Goal: Task Accomplishment & Management: Use online tool/utility

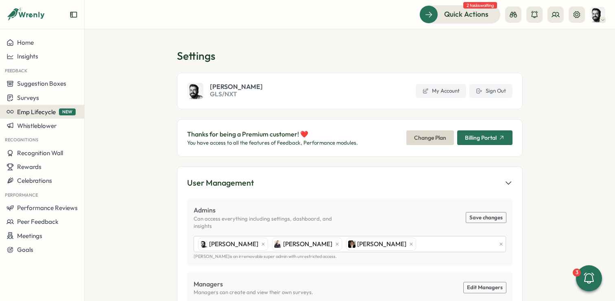
click at [36, 105] on button "Emp Lifecycle NEW" at bounding box center [42, 112] width 84 height 14
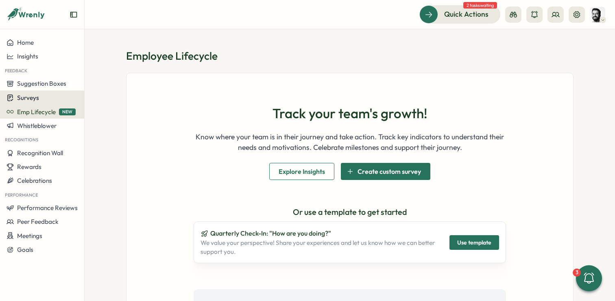
click at [35, 96] on span "Surveys" at bounding box center [28, 98] width 22 height 8
click at [54, 100] on div "Surveys" at bounding box center [42, 98] width 71 height 8
click at [44, 61] on button "Insights" at bounding box center [42, 57] width 84 height 14
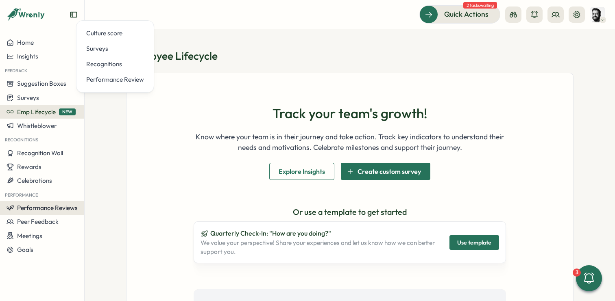
click at [52, 206] on span "Performance Reviews" at bounding box center [47, 208] width 61 height 8
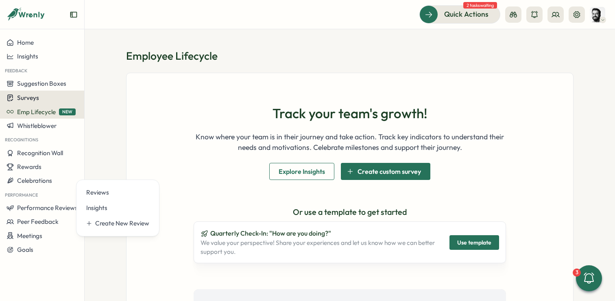
click at [39, 95] on div "Surveys" at bounding box center [42, 98] width 71 height 8
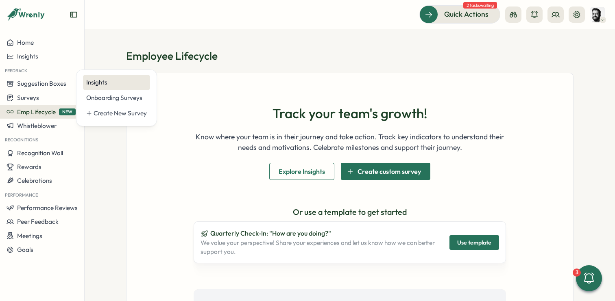
click at [109, 85] on div "Insights" at bounding box center [116, 82] width 61 height 9
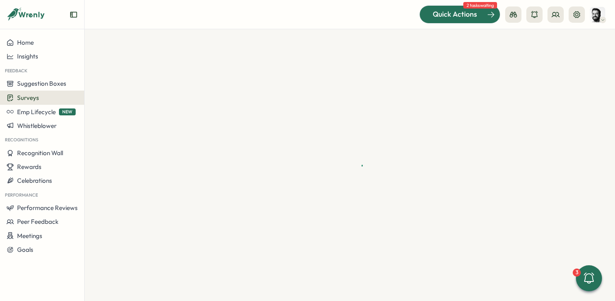
click at [468, 17] on span "Quick Actions" at bounding box center [455, 14] width 44 height 11
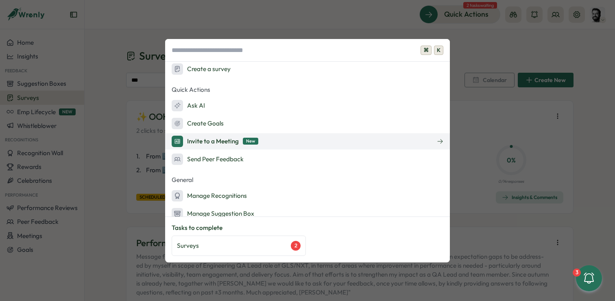
scroll to position [38, 0]
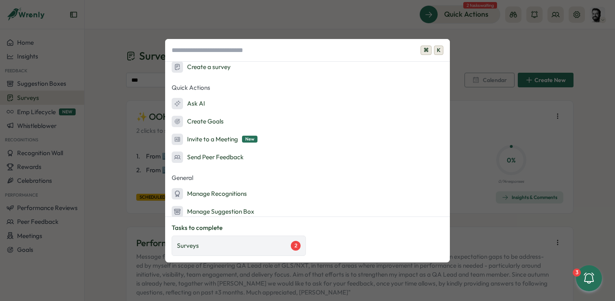
click at [233, 255] on div "Surveys 2" at bounding box center [239, 246] width 134 height 20
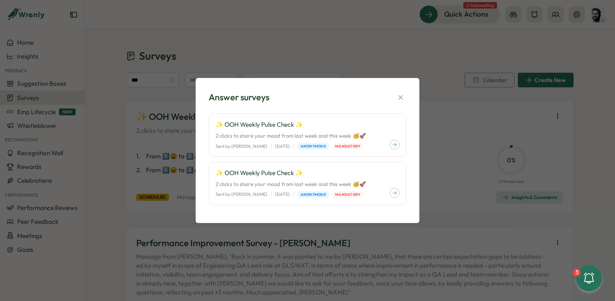
click at [324, 42] on div "Answer surveys ✨ OOH Weekly Pulse Check ✨ 2 clicks to share your mood from last…" at bounding box center [307, 150] width 615 height 301
click at [401, 94] on icon "button" at bounding box center [400, 97] width 8 height 8
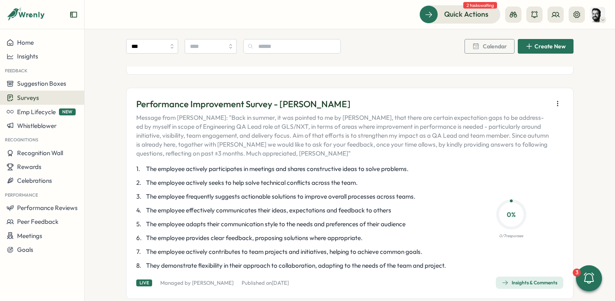
scroll to position [170, 0]
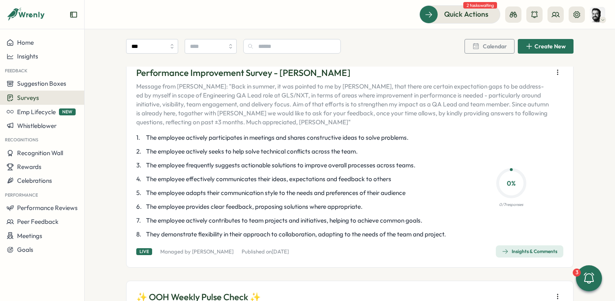
click at [511, 252] on div "Insights & Comments" at bounding box center [529, 251] width 55 height 7
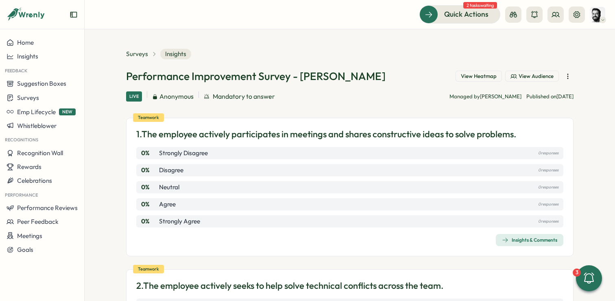
click at [522, 76] on span "View Audience" at bounding box center [535, 76] width 35 height 7
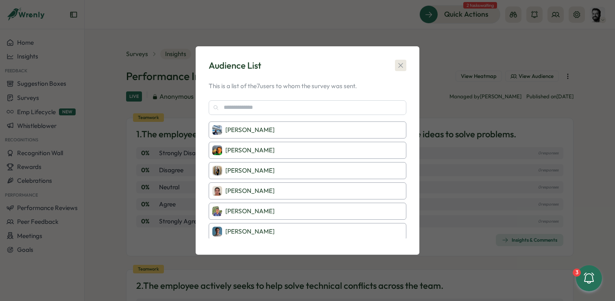
click at [403, 64] on icon "button" at bounding box center [400, 65] width 8 height 8
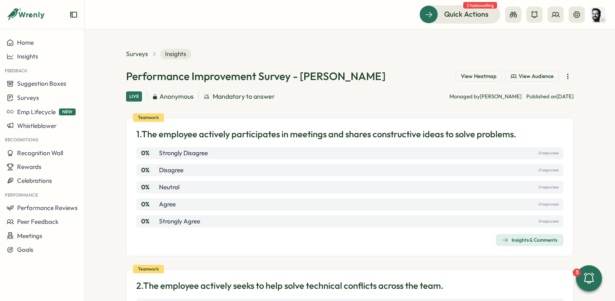
click at [538, 76] on span "View Audience" at bounding box center [535, 76] width 35 height 7
